Goal: Information Seeking & Learning: Stay updated

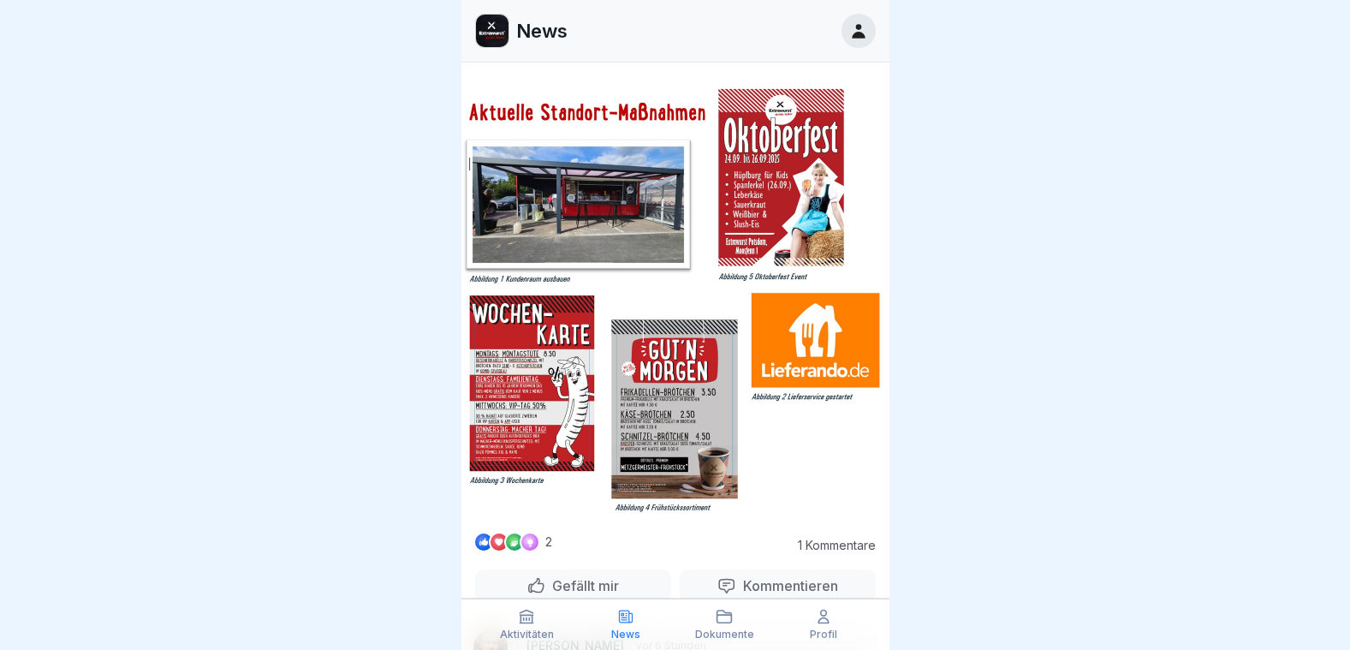
scroll to position [498, 0]
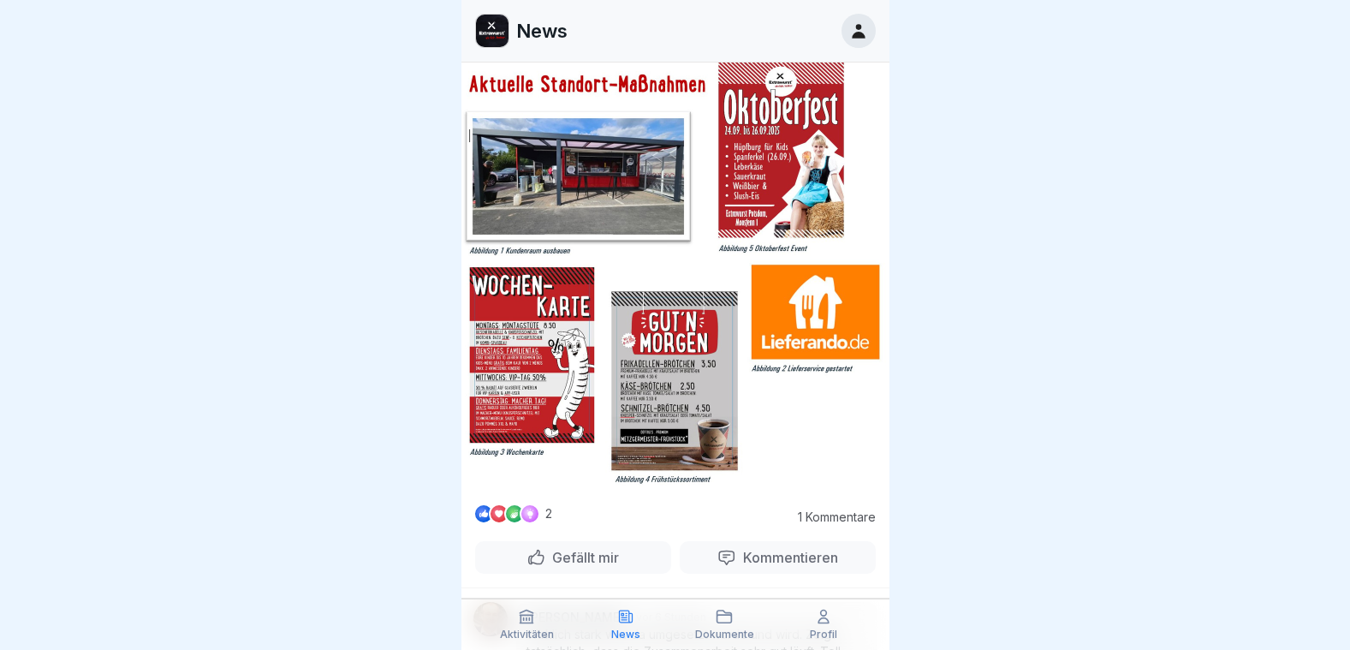
click at [534, 366] on img at bounding box center [675, 269] width 428 height 439
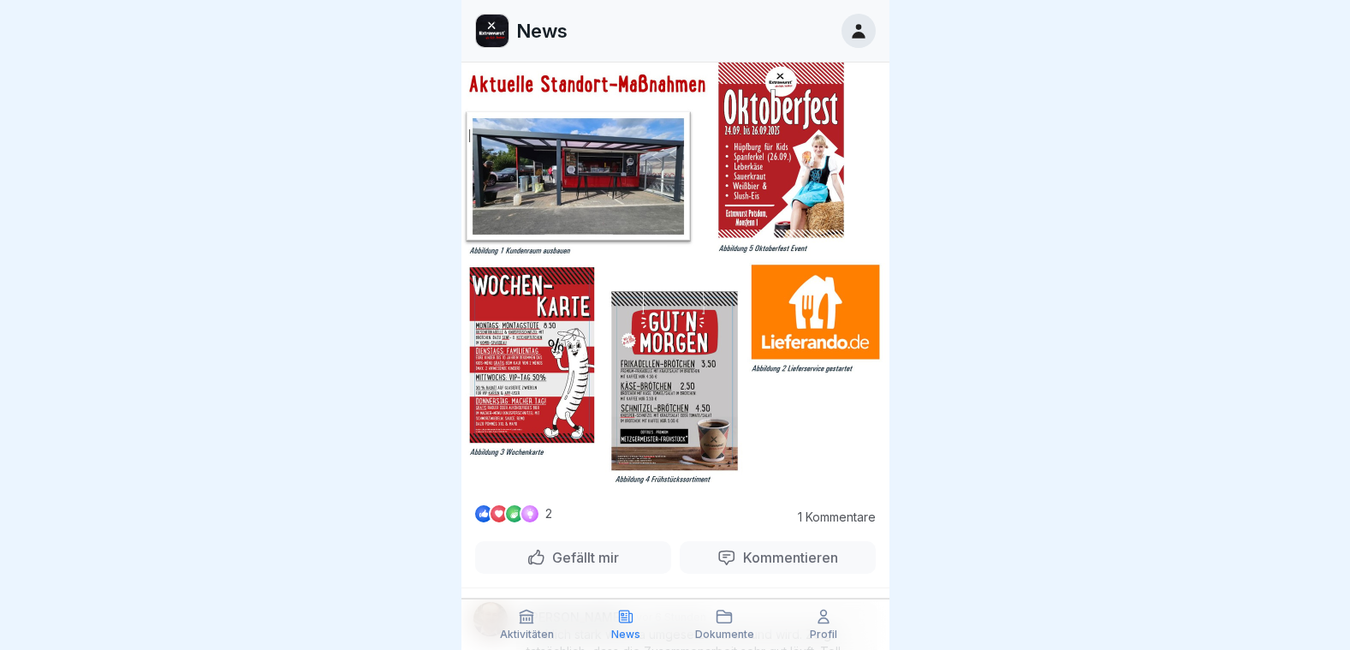
drag, startPoint x: 536, startPoint y: 366, endPoint x: 534, endPoint y: 402, distance: 36.0
click at [534, 402] on img at bounding box center [675, 269] width 428 height 439
click at [811, 330] on img at bounding box center [675, 269] width 428 height 439
click at [813, 333] on img at bounding box center [675, 269] width 428 height 439
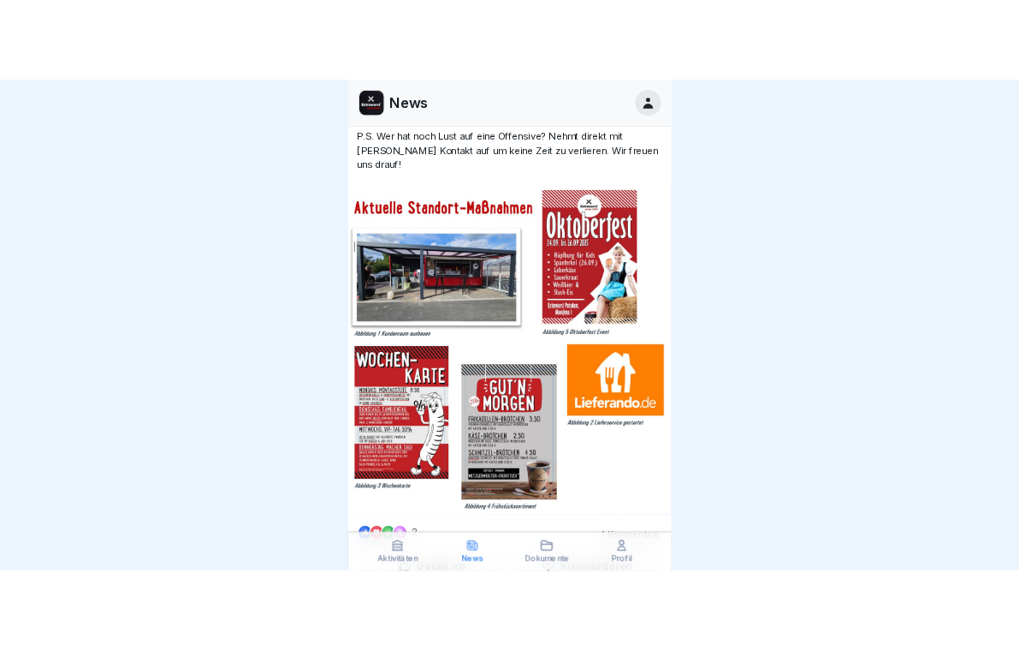
scroll to position [470, 0]
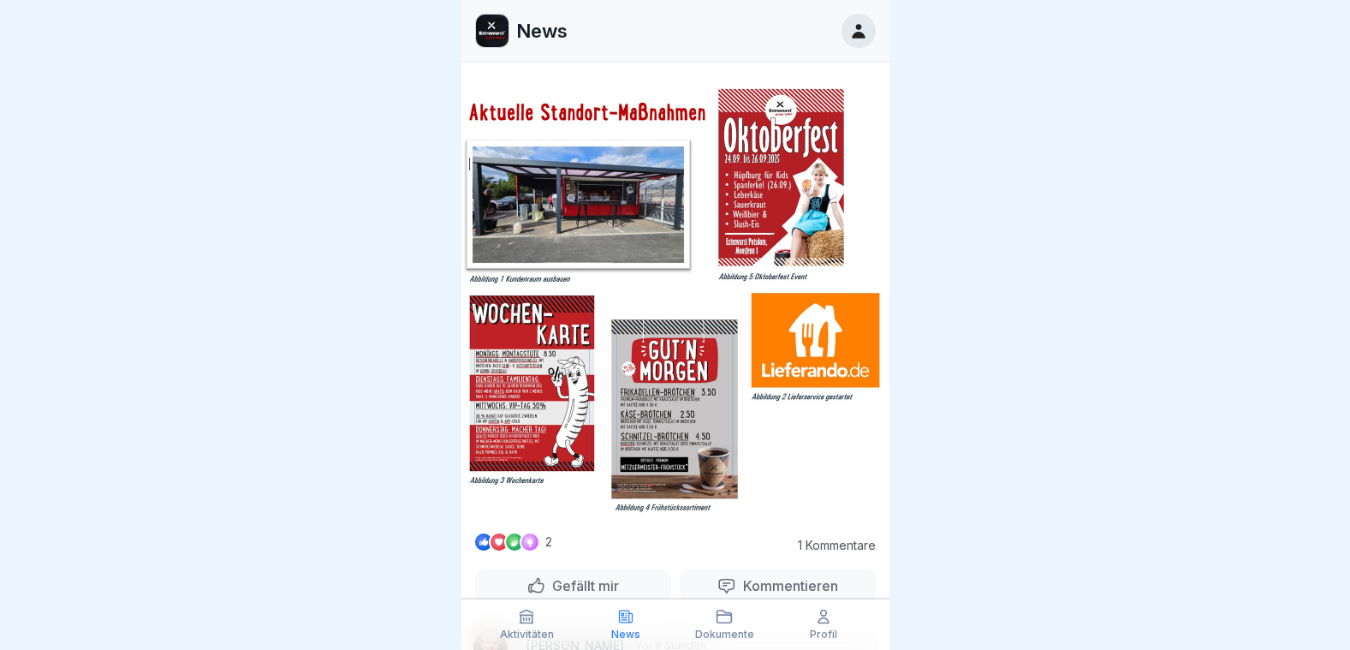
click at [814, 376] on img at bounding box center [675, 298] width 428 height 439
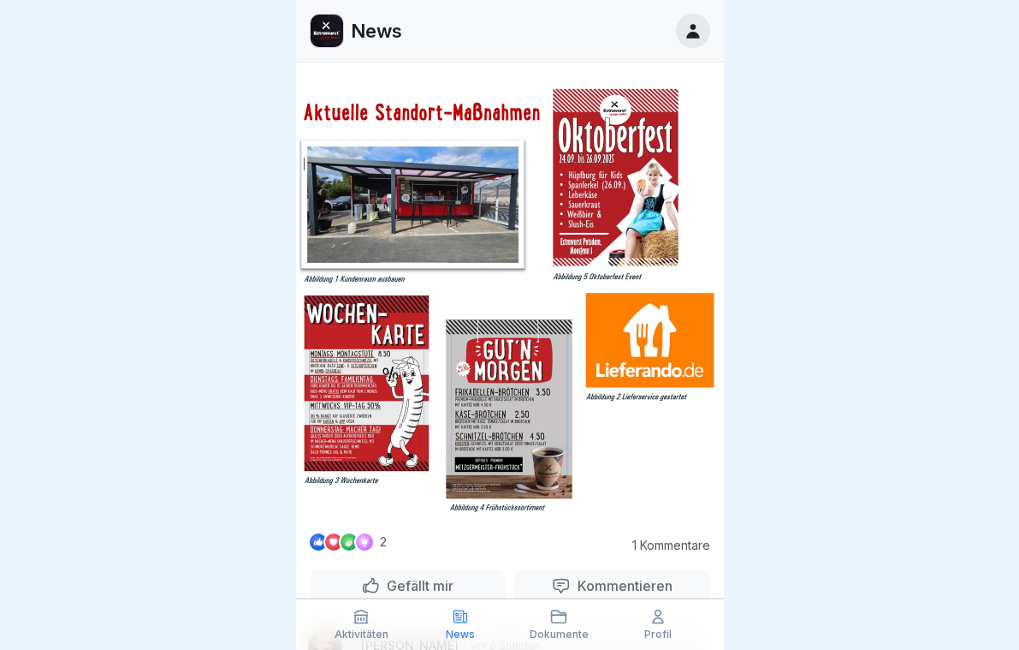
click at [460, 245] on img at bounding box center [510, 298] width 428 height 439
